Goal: Check status

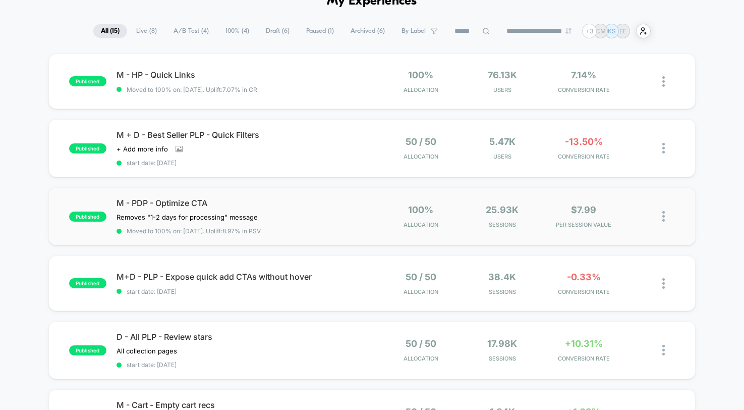
scroll to position [60, 0]
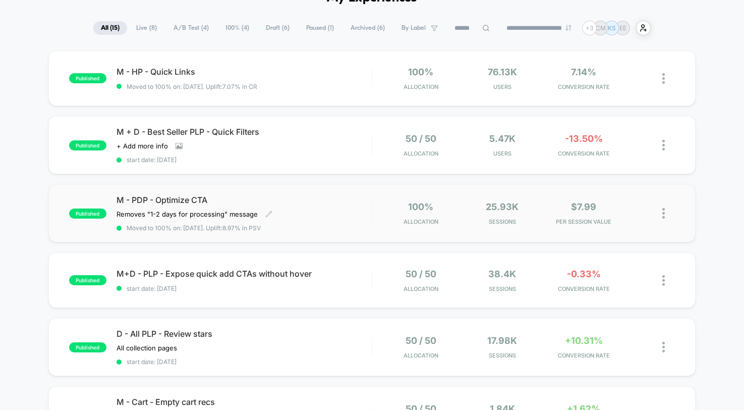
click at [168, 201] on span "M - PDP - Optimize CTA" at bounding box center [244, 200] width 255 height 10
